Goal: Task Accomplishment & Management: Use online tool/utility

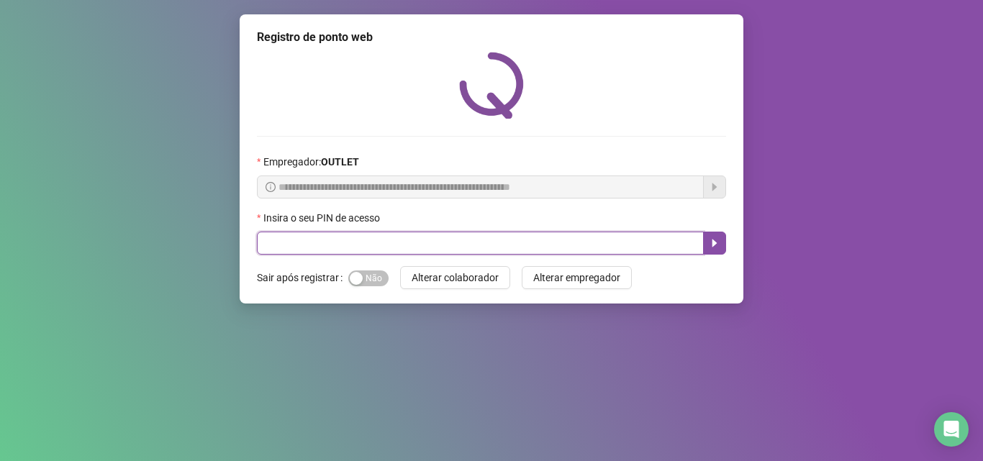
click at [294, 239] on input "text" at bounding box center [480, 243] width 447 height 23
type input "*****"
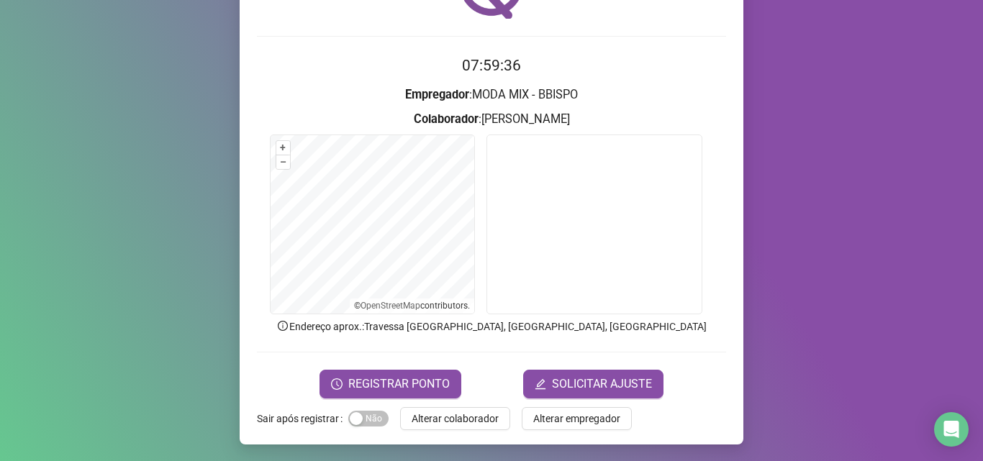
scroll to position [101, 0]
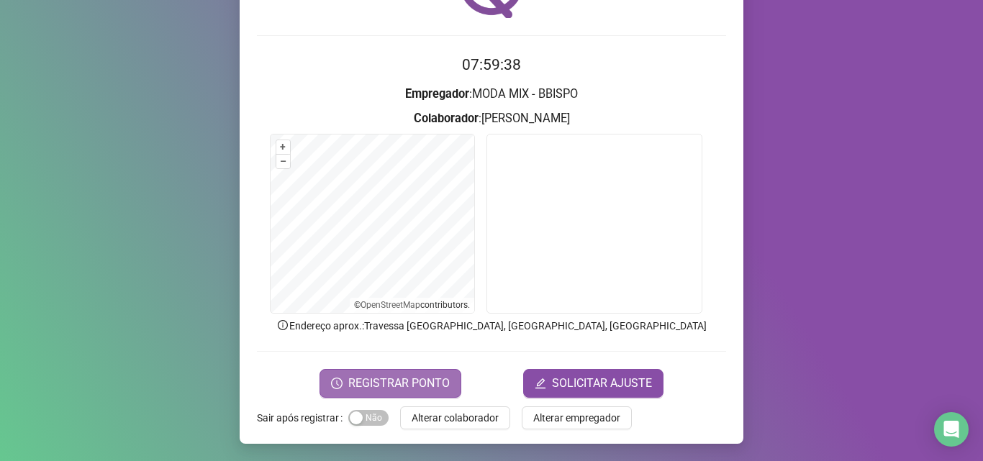
click at [327, 386] on button "REGISTRAR PONTO" at bounding box center [391, 383] width 142 height 29
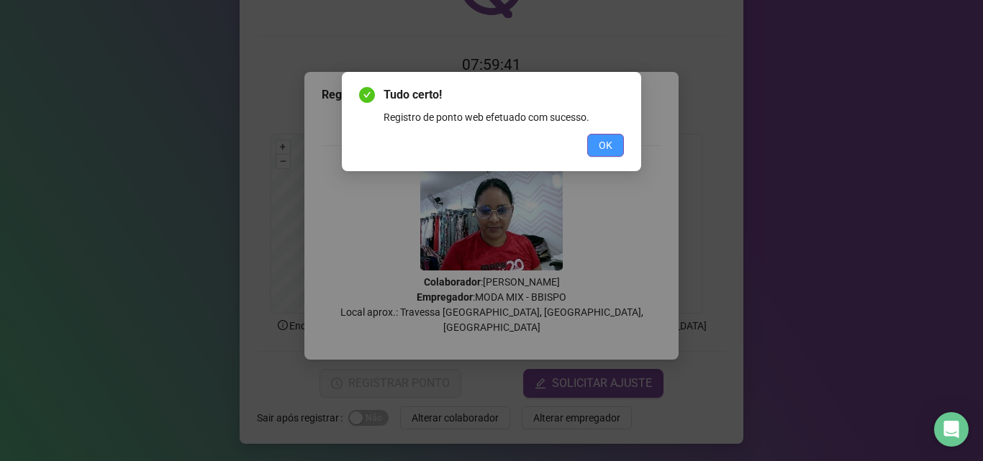
click at [592, 152] on button "OK" at bounding box center [605, 145] width 37 height 23
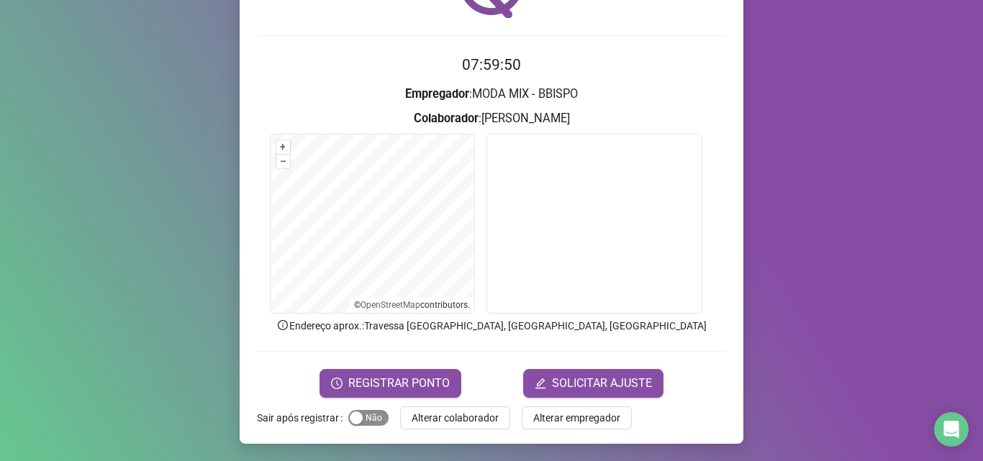
click at [376, 411] on span "Sim Não" at bounding box center [368, 418] width 40 height 16
click at [535, 384] on icon "edit" at bounding box center [541, 384] width 12 height 12
click at [363, 415] on span "Sim Não" at bounding box center [368, 418] width 40 height 16
click at [535, 390] on button "SOLICITAR AJUSTE" at bounding box center [593, 383] width 140 height 29
click at [355, 420] on div "button" at bounding box center [356, 418] width 13 height 13
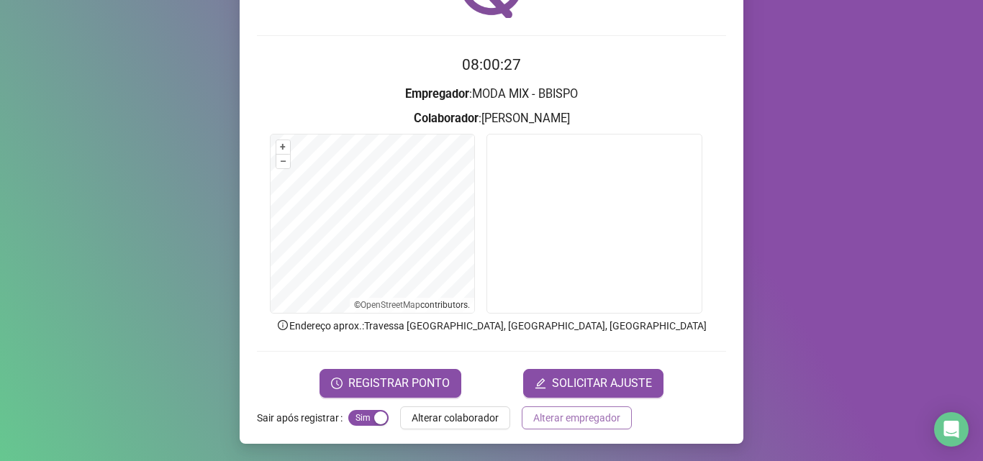
click at [533, 423] on span "Alterar empregador" at bounding box center [576, 418] width 87 height 16
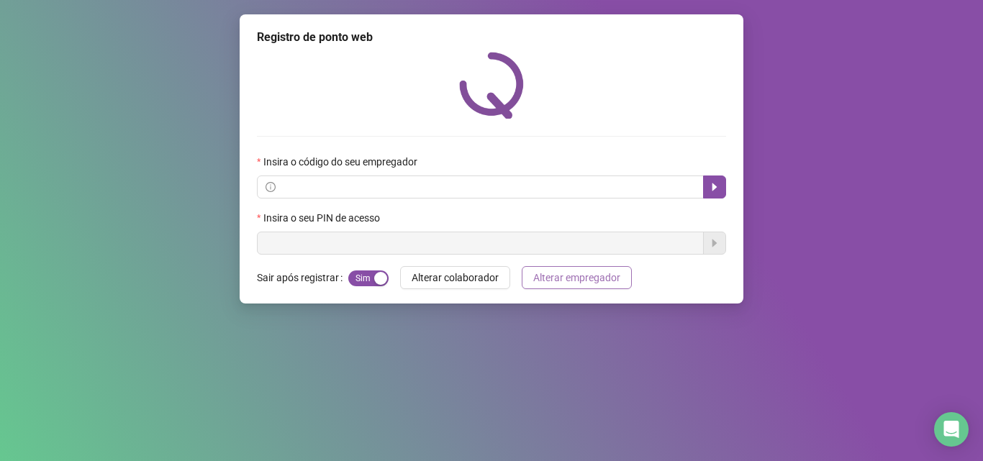
scroll to position [0, 0]
click at [453, 280] on span "Alterar colaborador" at bounding box center [455, 278] width 87 height 16
click at [526, 276] on button "Alterar empregador" at bounding box center [577, 277] width 110 height 23
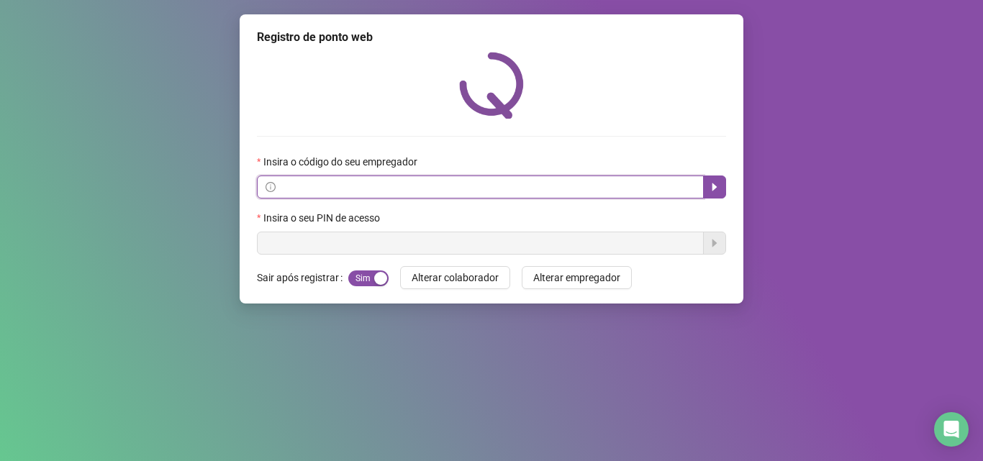
click at [433, 186] on input "text" at bounding box center [487, 187] width 417 height 16
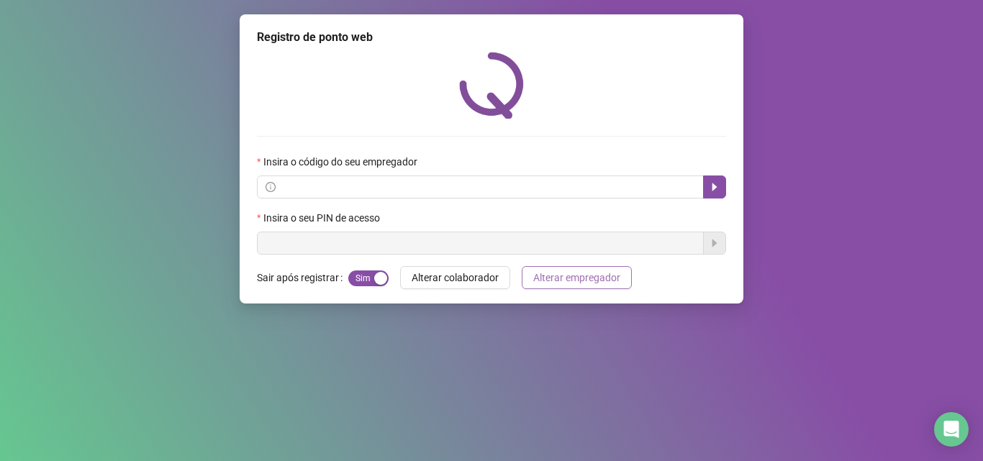
click at [598, 277] on span "Alterar empregador" at bounding box center [576, 278] width 87 height 16
click at [356, 214] on div "Insira o seu PIN de acesso" at bounding box center [491, 232] width 469 height 45
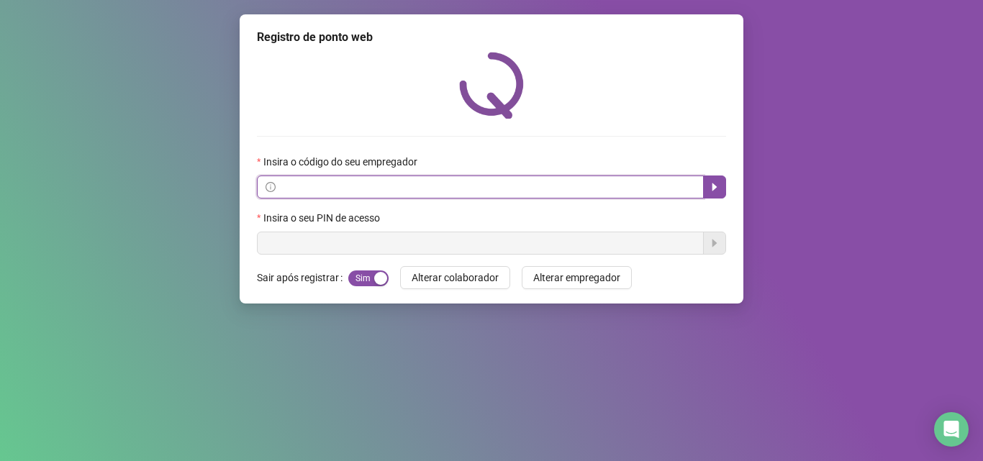
click at [638, 184] on input "text" at bounding box center [487, 187] width 417 height 16
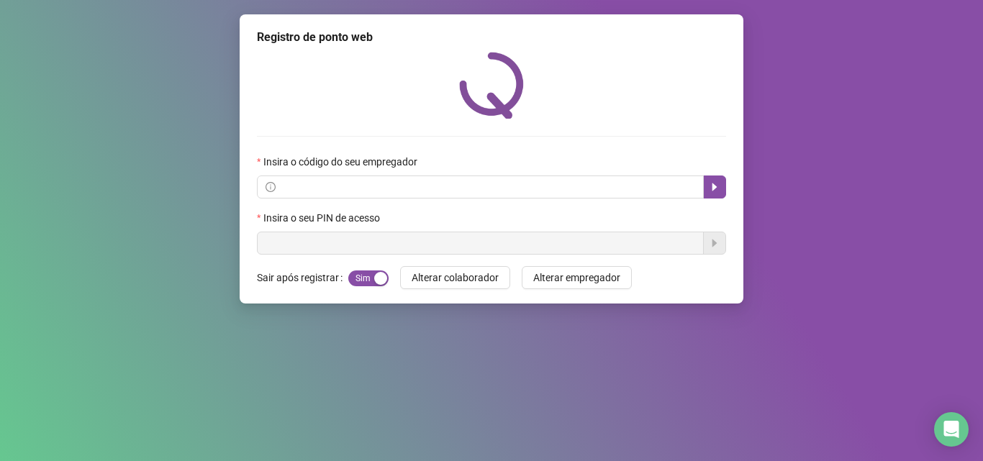
drag, startPoint x: 613, startPoint y: 193, endPoint x: 681, endPoint y: 89, distance: 123.8
click at [681, 89] on div at bounding box center [491, 85] width 469 height 67
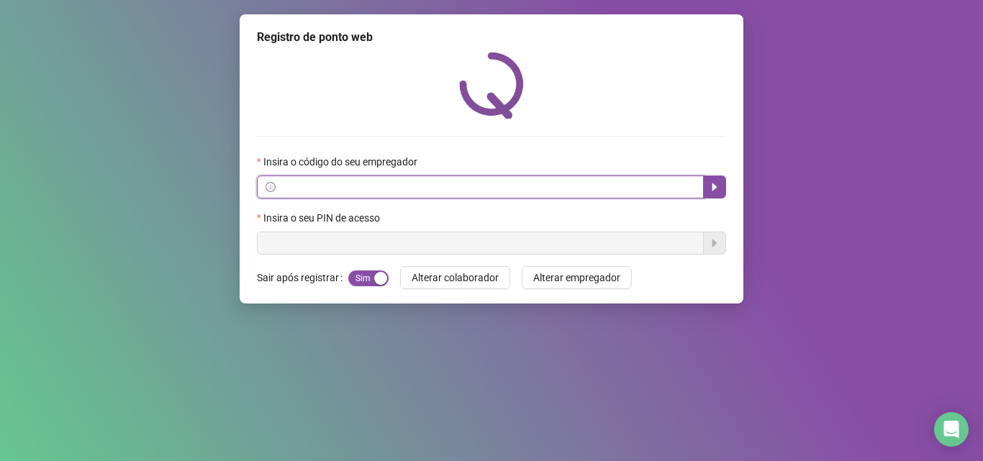
click at [654, 185] on input "text" at bounding box center [487, 187] width 417 height 16
click at [688, 191] on input "text" at bounding box center [487, 187] width 417 height 16
click at [309, 191] on input "text" at bounding box center [487, 187] width 417 height 16
paste input "**********"
click at [718, 178] on button "button" at bounding box center [714, 187] width 23 height 23
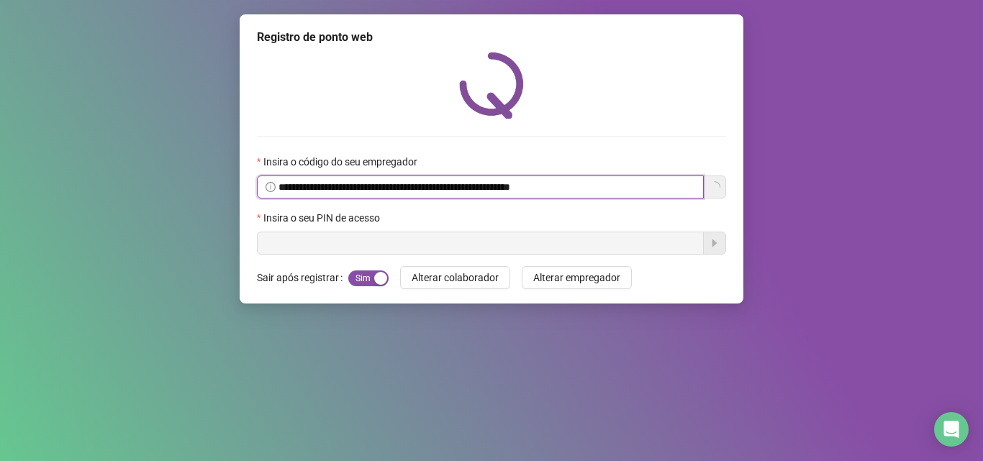
type input "**********"
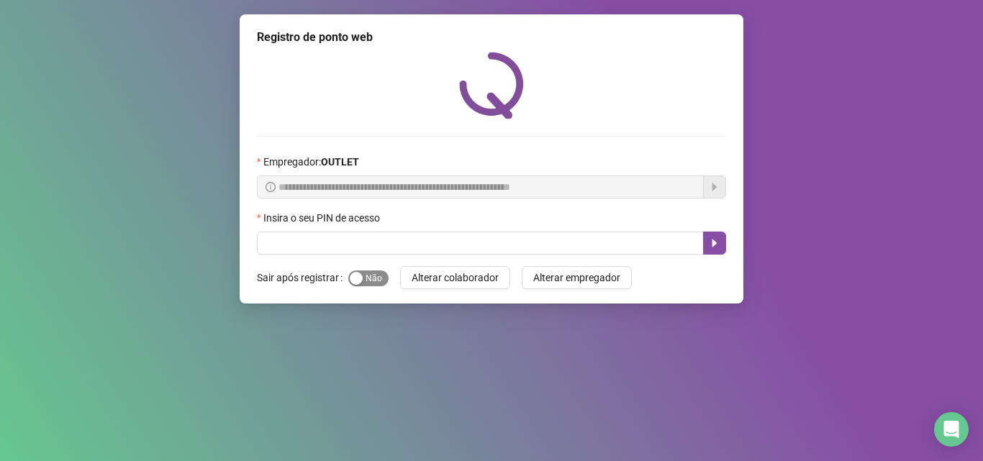
click at [368, 283] on span "Sim Não" at bounding box center [368, 279] width 40 height 16
click at [366, 285] on span "Sim Não" at bounding box center [368, 279] width 40 height 16
click at [680, 401] on div "**********" at bounding box center [491, 230] width 983 height 461
click at [369, 277] on span "Sim Não" at bounding box center [368, 279] width 40 height 16
click at [359, 279] on span "Sim Não" at bounding box center [368, 279] width 40 height 16
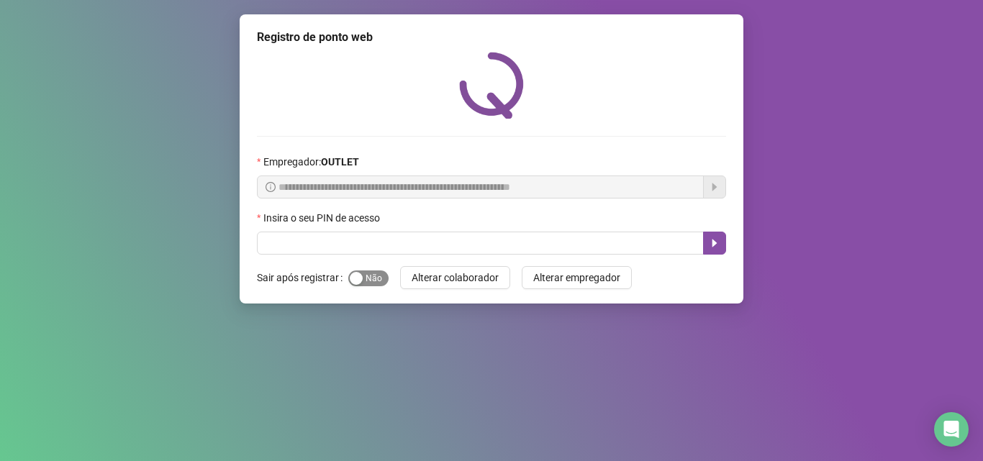
click at [359, 278] on div "button" at bounding box center [356, 278] width 13 height 13
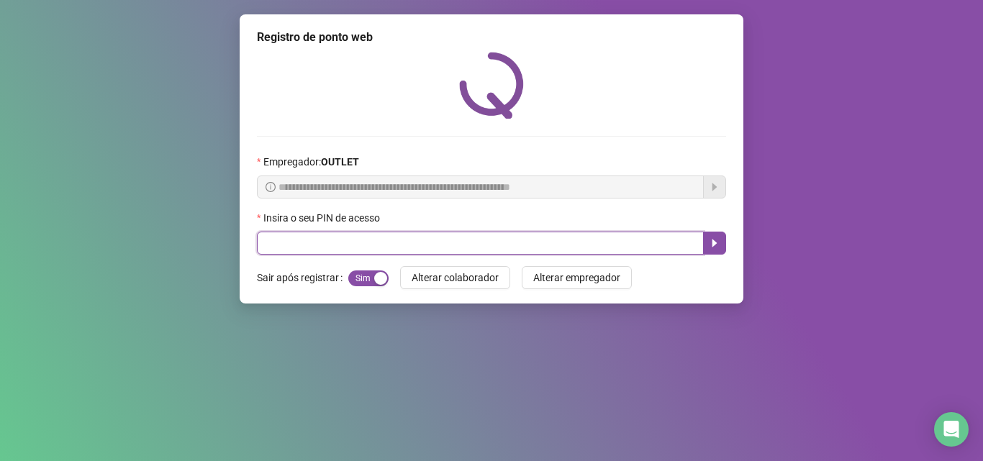
click at [268, 243] on input "text" at bounding box center [480, 243] width 447 height 23
type input "*****"
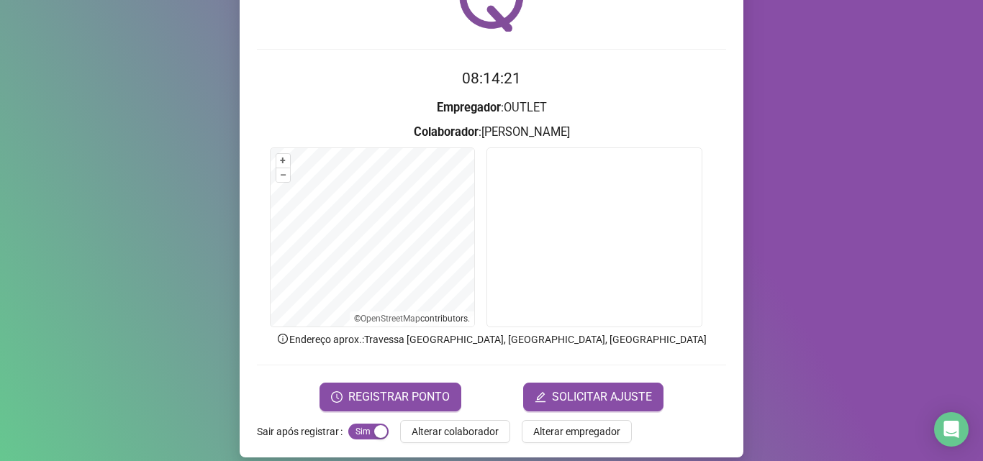
scroll to position [101, 0]
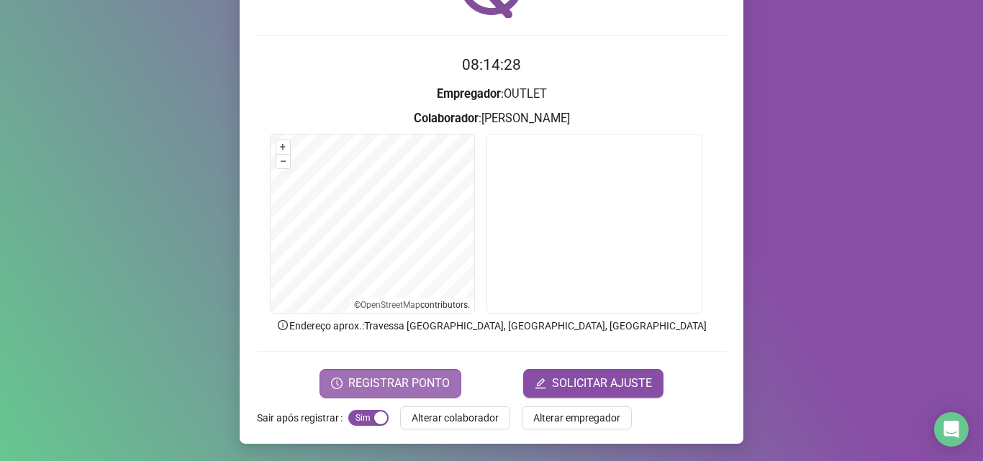
click at [369, 375] on span "REGISTRAR PONTO" at bounding box center [398, 383] width 101 height 17
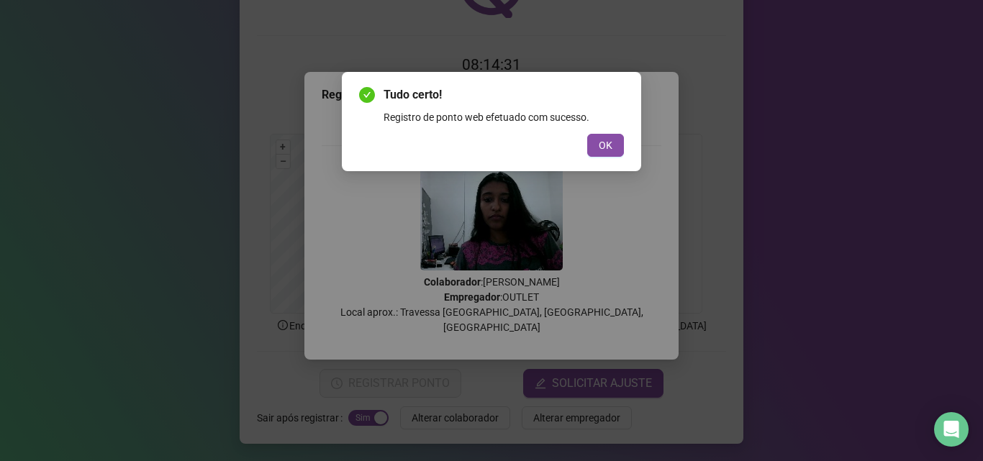
click at [603, 131] on div "Tudo certo! Registro de ponto web efetuado com sucesso. OK" at bounding box center [491, 121] width 265 height 71
click at [603, 134] on button "OK" at bounding box center [605, 145] width 37 height 23
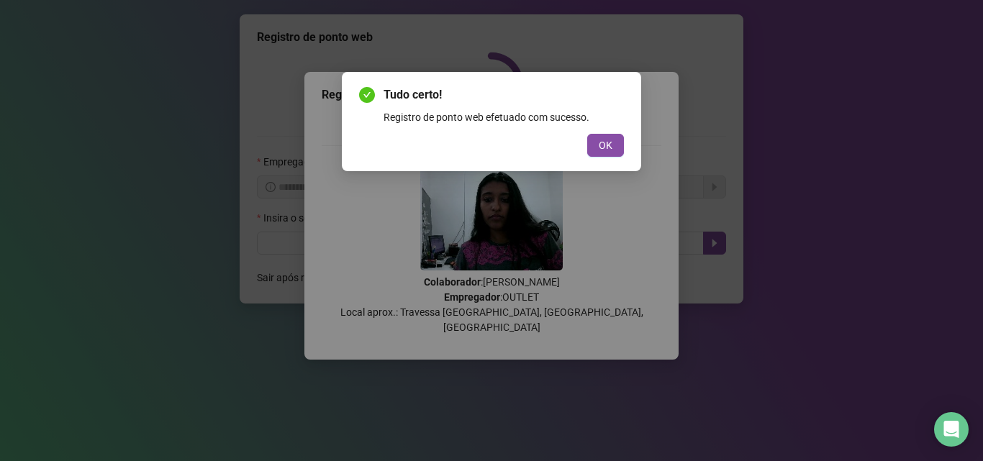
scroll to position [0, 0]
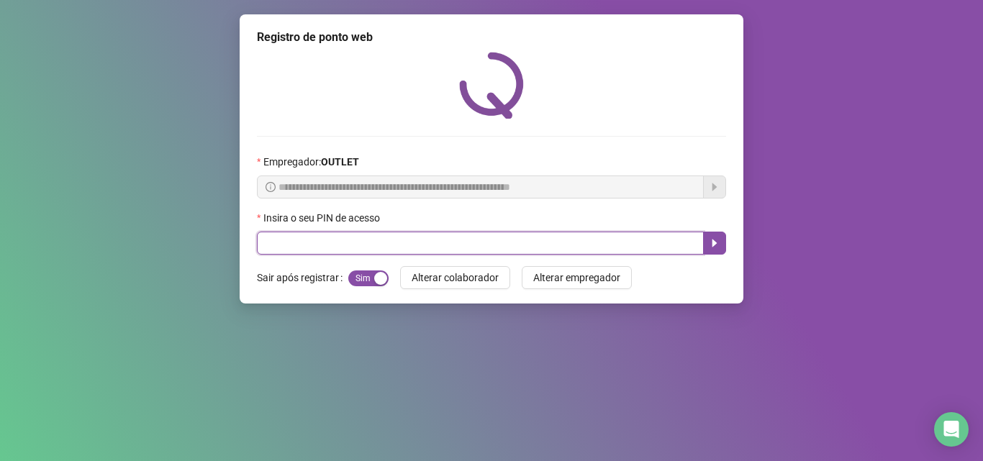
click at [374, 246] on input "text" at bounding box center [480, 243] width 447 height 23
type input "*****"
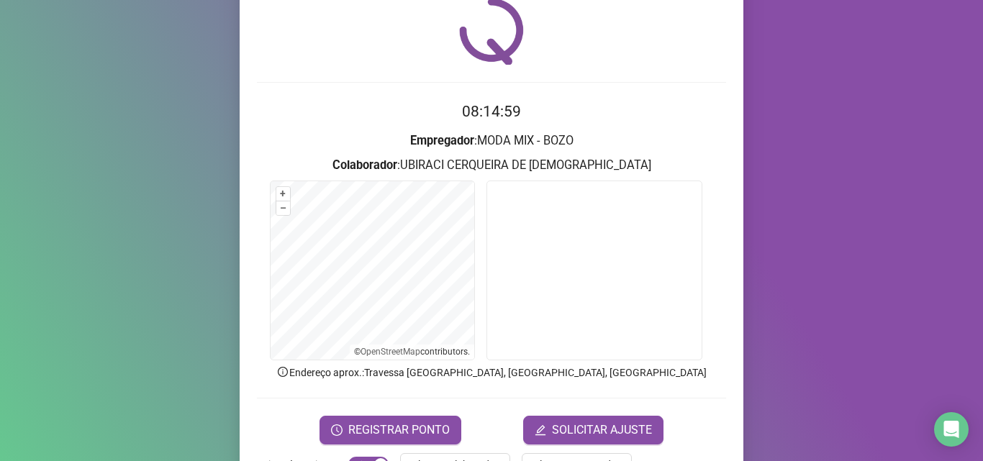
scroll to position [29, 0]
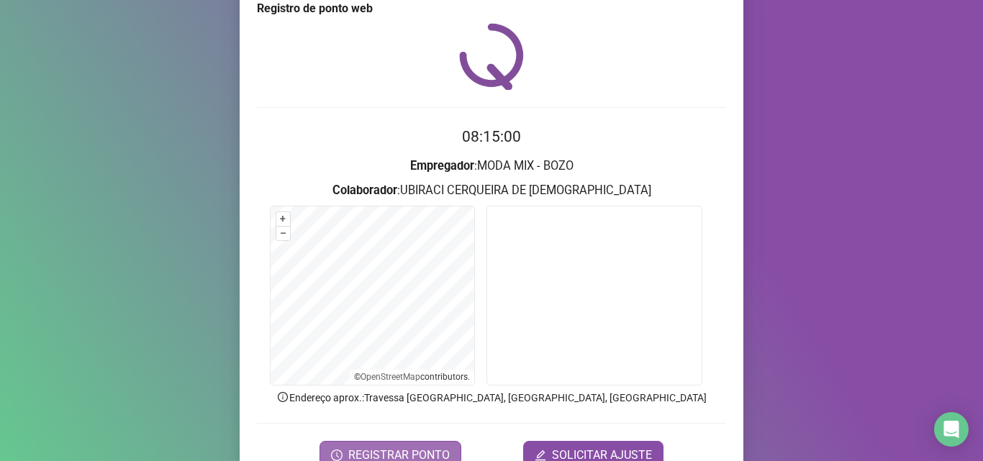
click at [449, 454] on button "REGISTRAR PONTO" at bounding box center [391, 455] width 142 height 29
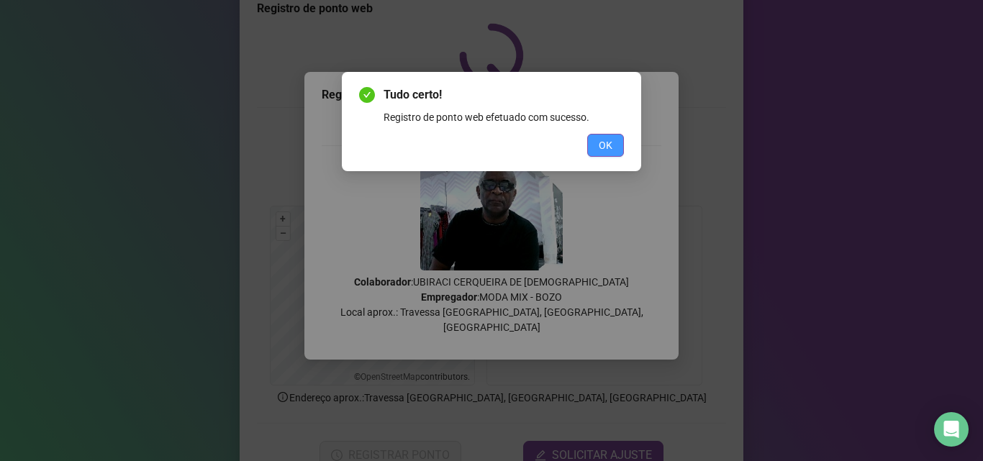
click at [607, 140] on span "OK" at bounding box center [606, 145] width 14 height 16
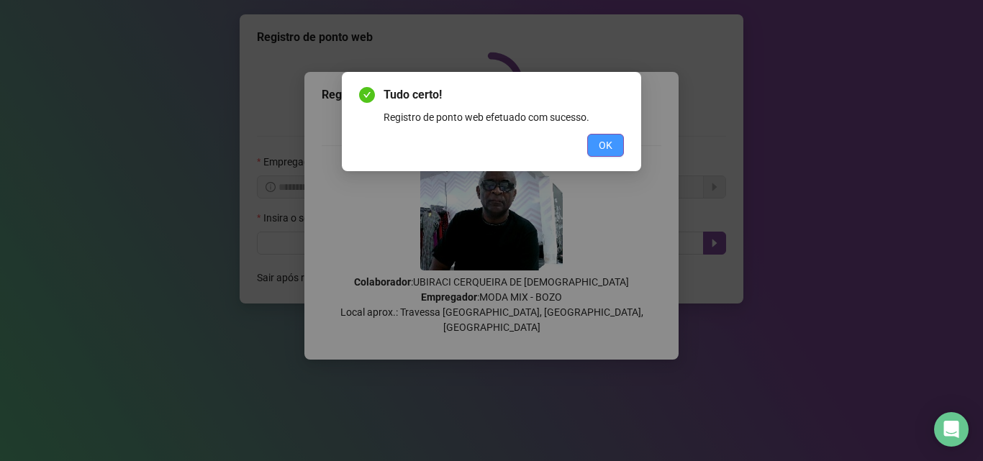
scroll to position [0, 0]
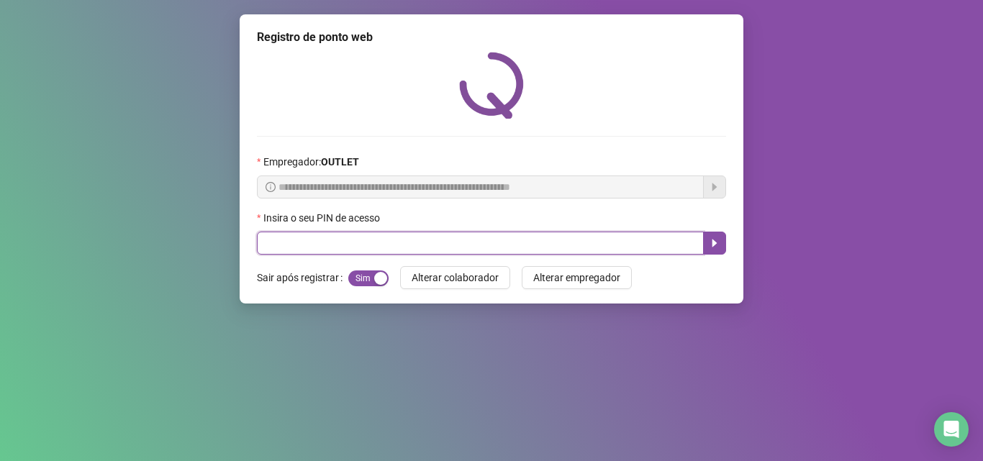
click at [566, 245] on input "text" at bounding box center [480, 243] width 447 height 23
type input "*****"
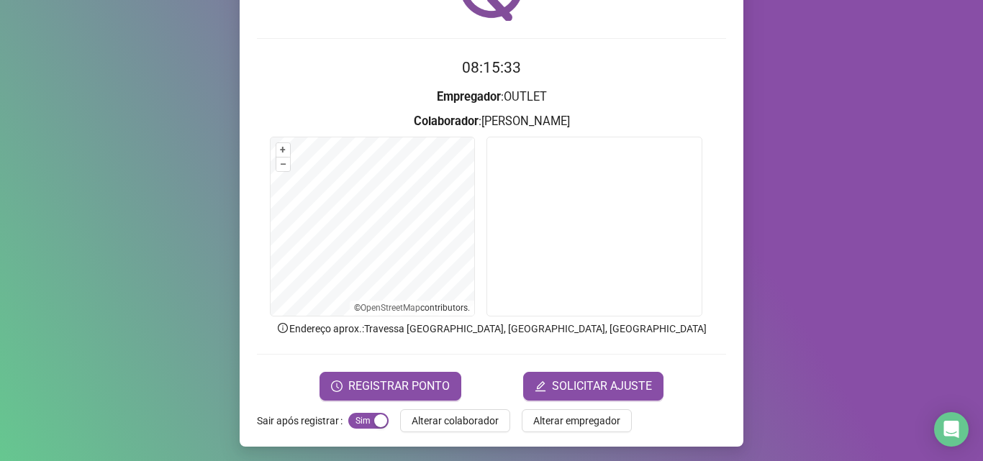
scroll to position [101, 0]
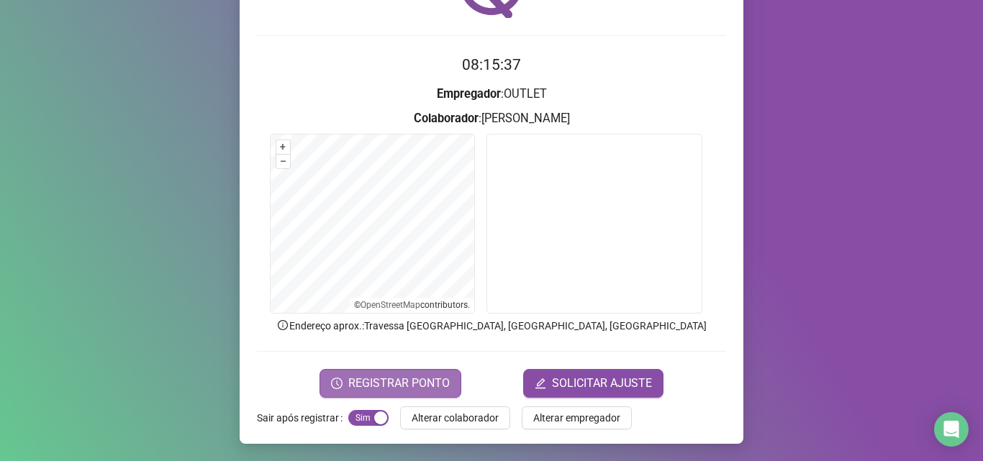
click at [406, 376] on span "REGISTRAR PONTO" at bounding box center [398, 383] width 101 height 17
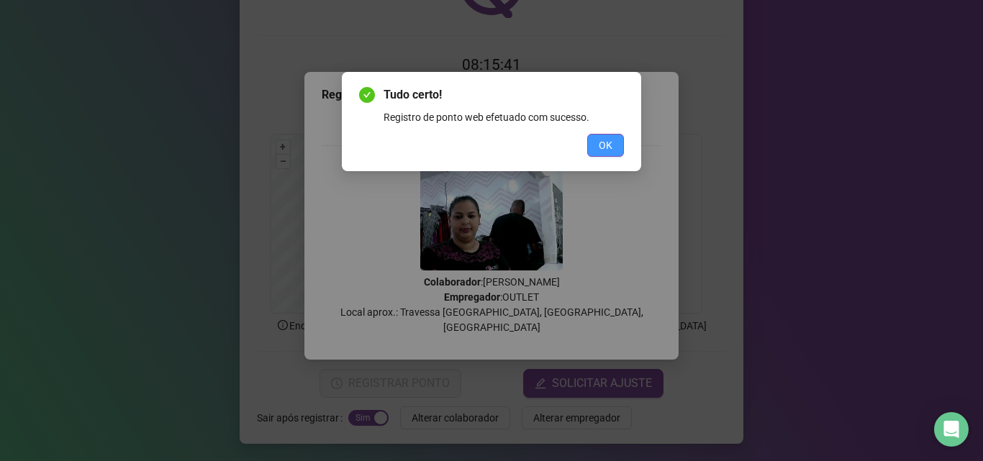
click at [612, 146] on span "OK" at bounding box center [606, 145] width 14 height 16
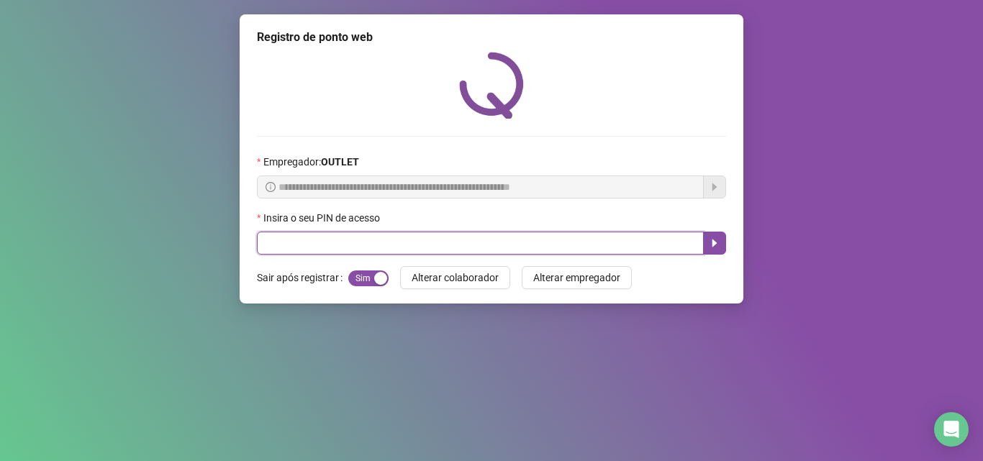
click at [458, 238] on input "text" at bounding box center [480, 243] width 447 height 23
type input "*****"
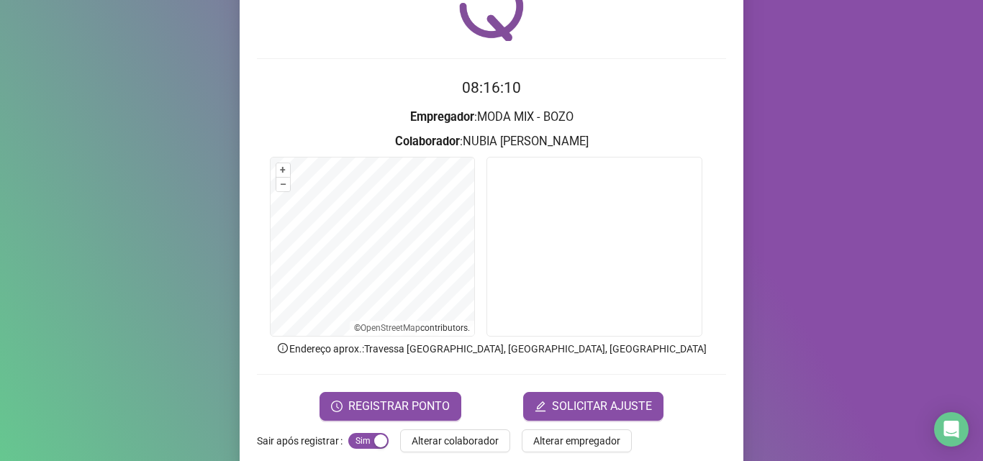
scroll to position [86, 0]
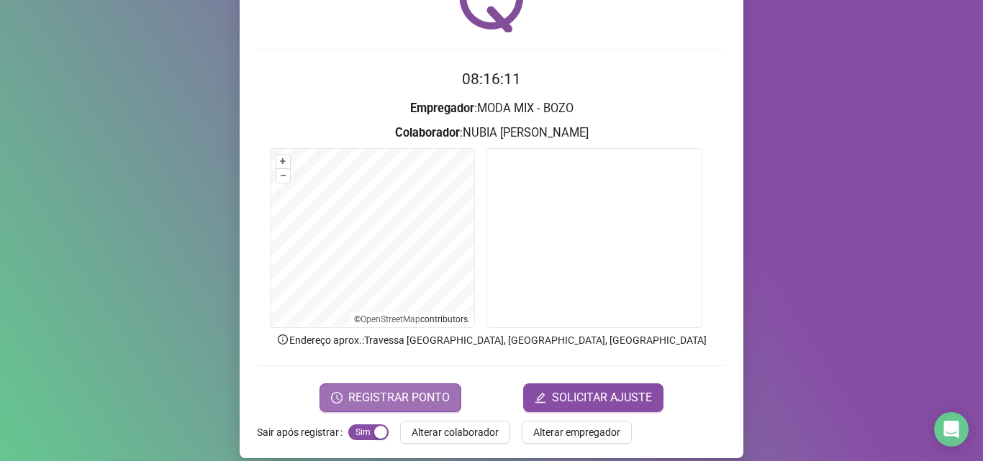
click at [345, 397] on button "REGISTRAR PONTO" at bounding box center [391, 398] width 142 height 29
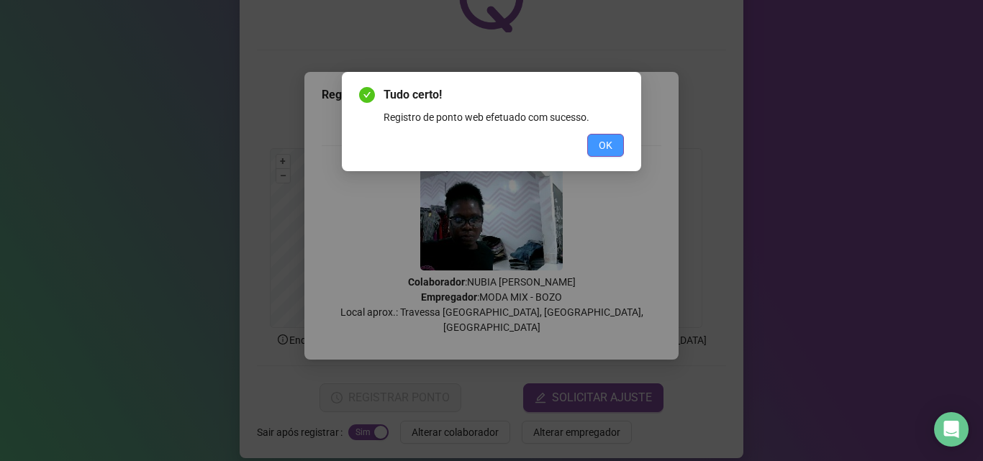
click at [598, 145] on button "OK" at bounding box center [605, 145] width 37 height 23
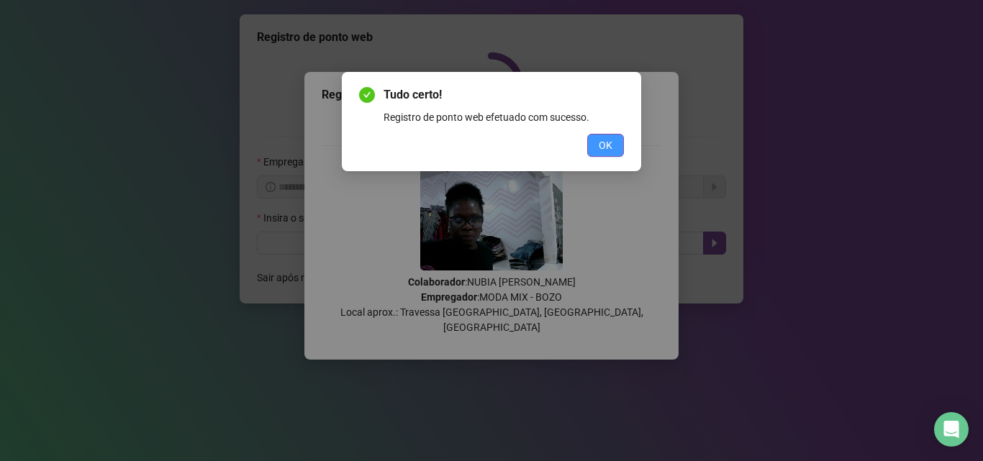
scroll to position [0, 0]
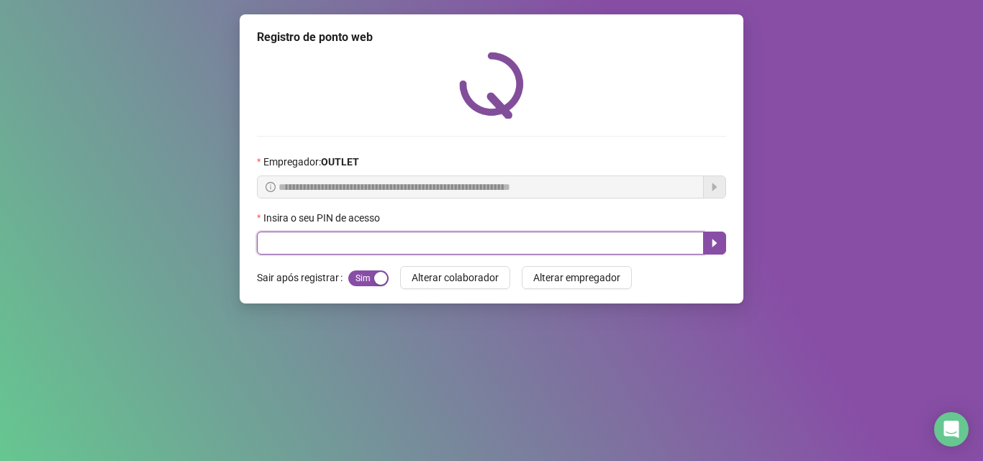
click at [545, 242] on input "text" at bounding box center [480, 243] width 447 height 23
type input "*****"
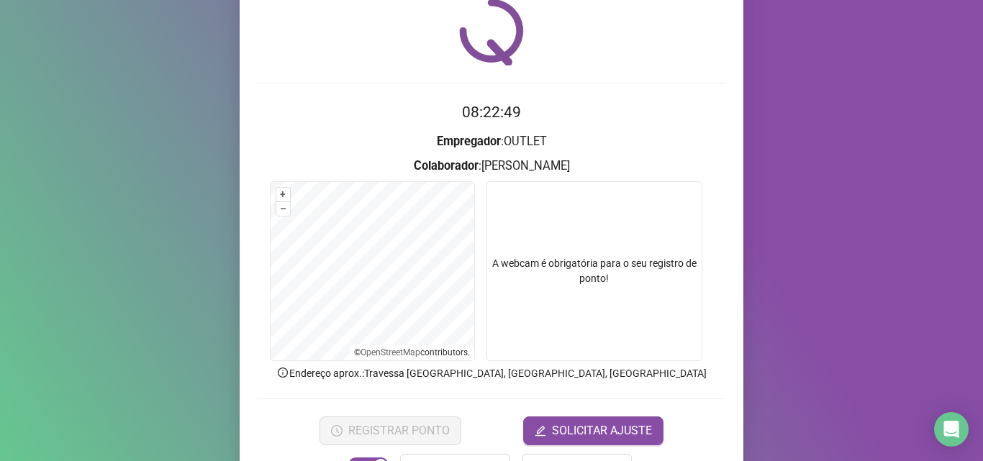
scroll to position [101, 0]
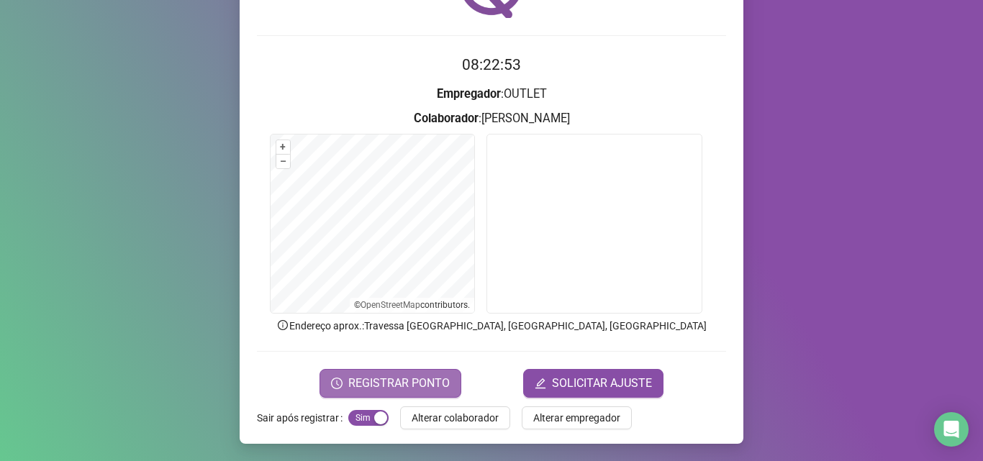
click at [343, 379] on button "REGISTRAR PONTO" at bounding box center [391, 383] width 142 height 29
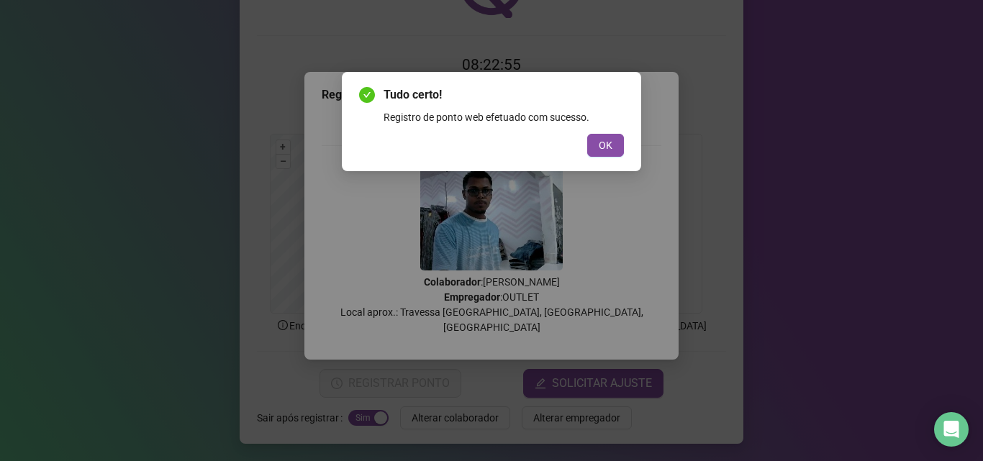
click at [602, 166] on div "Tudo certo! Registro de ponto web efetuado com sucesso. OK" at bounding box center [491, 121] width 299 height 99
click at [610, 148] on span "OK" at bounding box center [606, 145] width 14 height 16
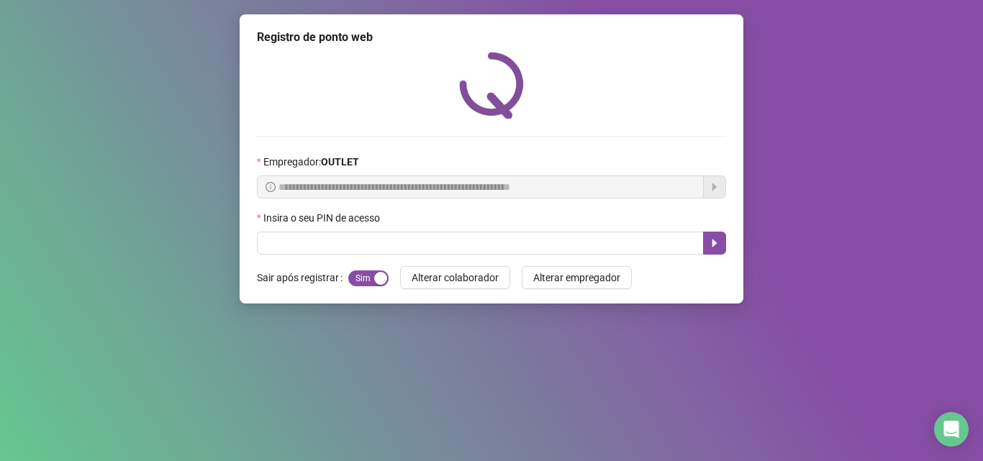
scroll to position [0, 0]
